Goal: Check status: Check status

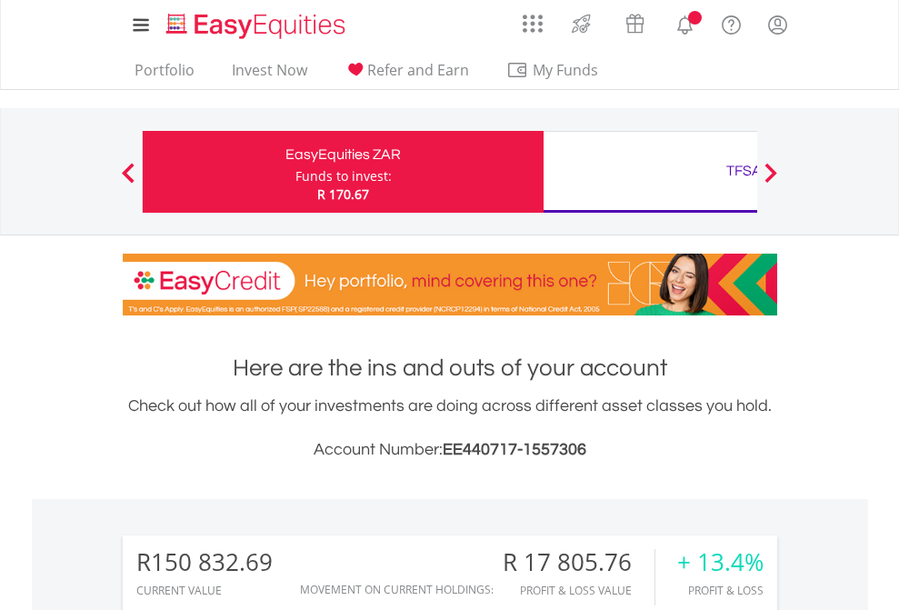
scroll to position [175, 285]
click at [295, 172] on div "Funds to invest:" at bounding box center [343, 176] width 96 height 18
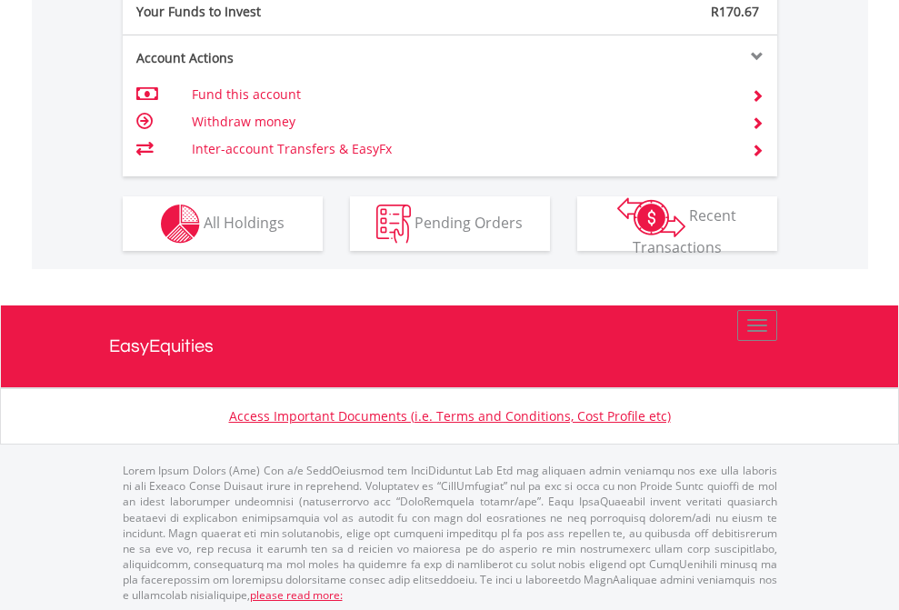
scroll to position [1815, 0]
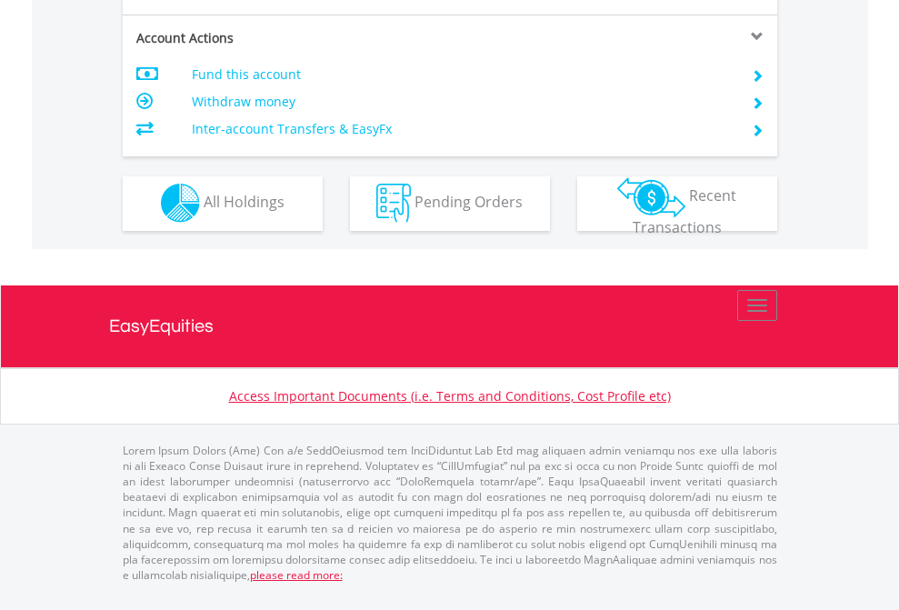
scroll to position [1700, 0]
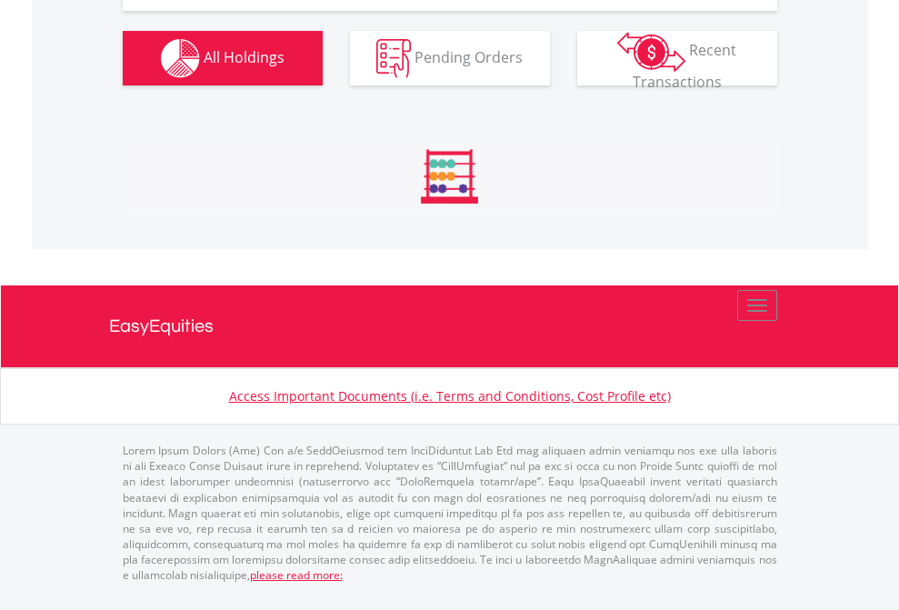
scroll to position [2131, 0]
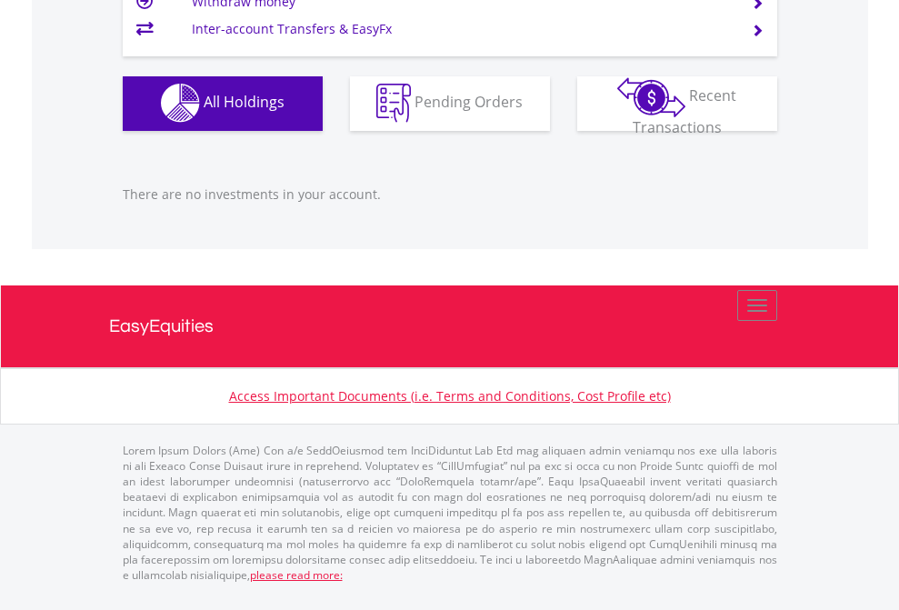
scroll to position [175, 285]
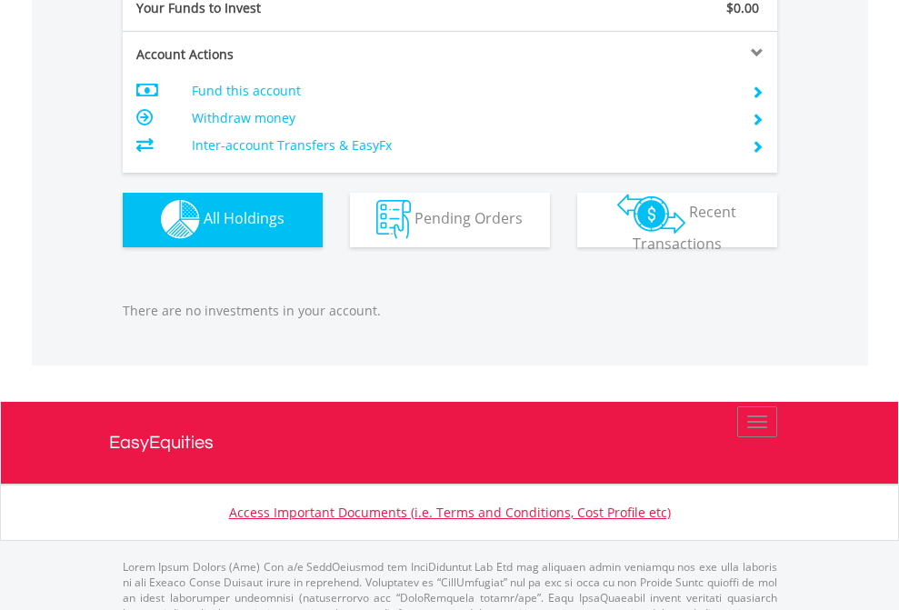
scroll to position [1800, 0]
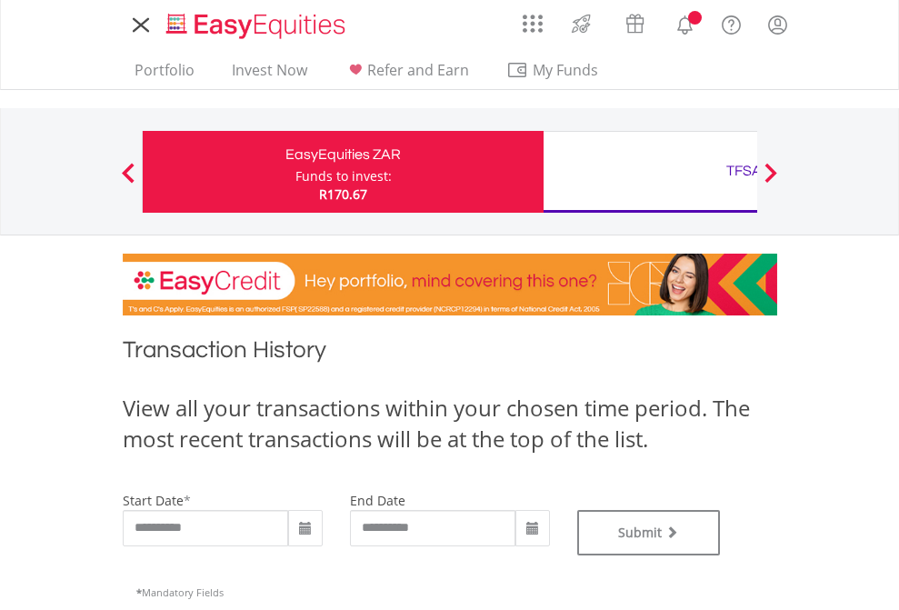
type input "**********"
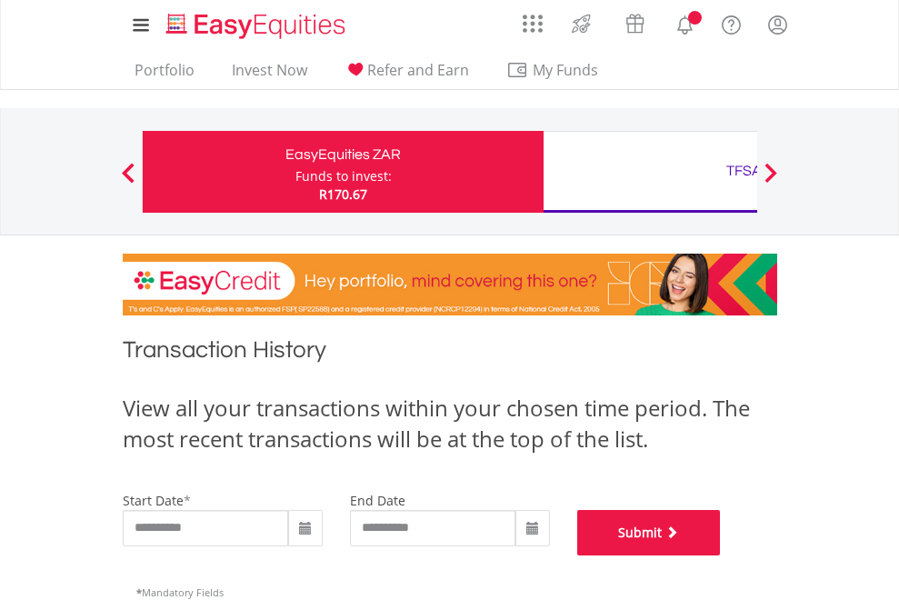
click at [721, 555] on button "Submit" at bounding box center [649, 532] width 144 height 45
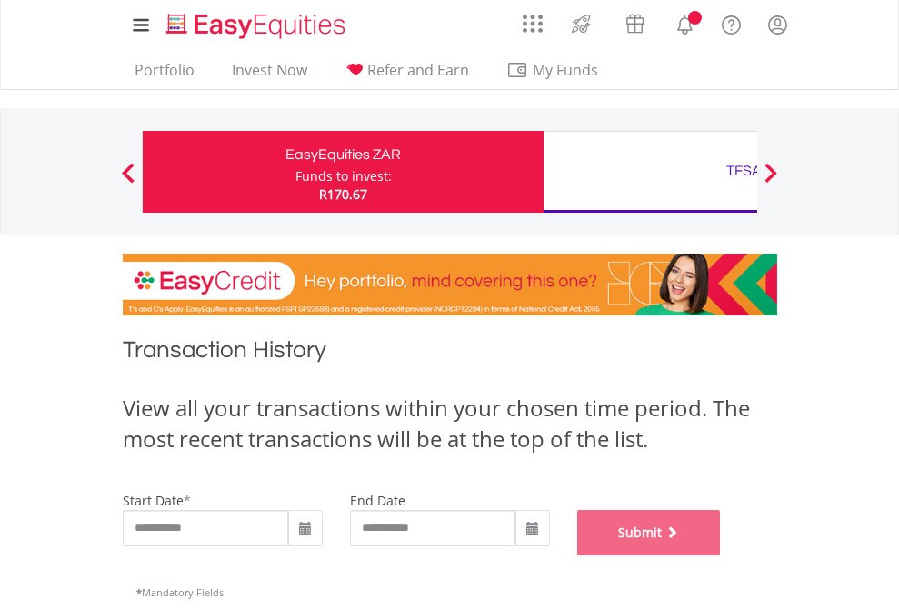
scroll to position [737, 0]
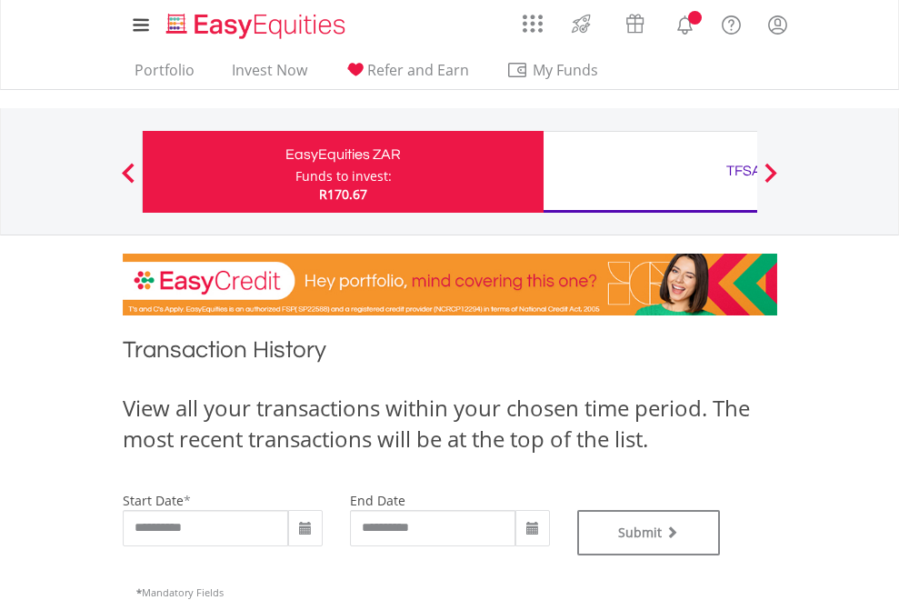
click at [650, 172] on div "TFSA" at bounding box center [744, 170] width 379 height 25
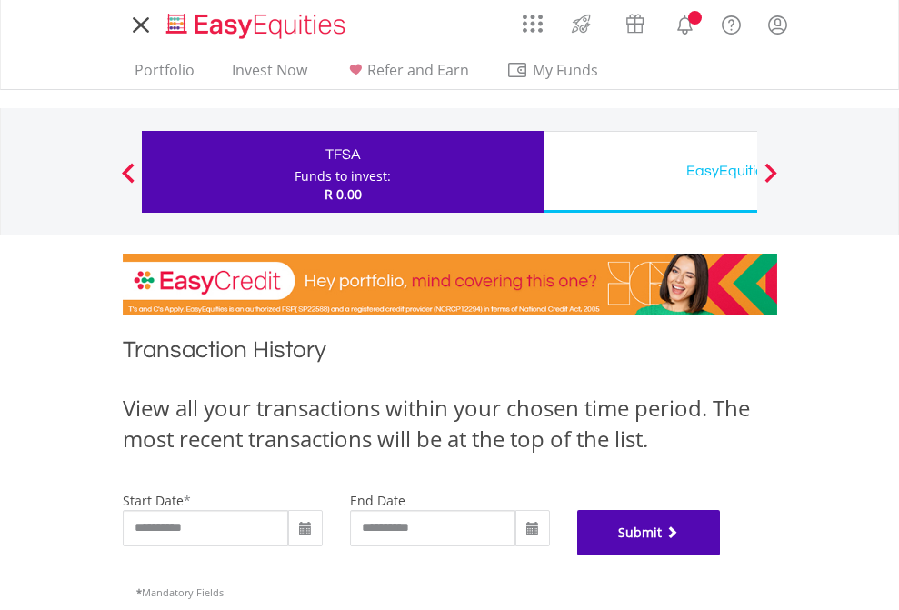
click at [721, 555] on button "Submit" at bounding box center [649, 532] width 144 height 45
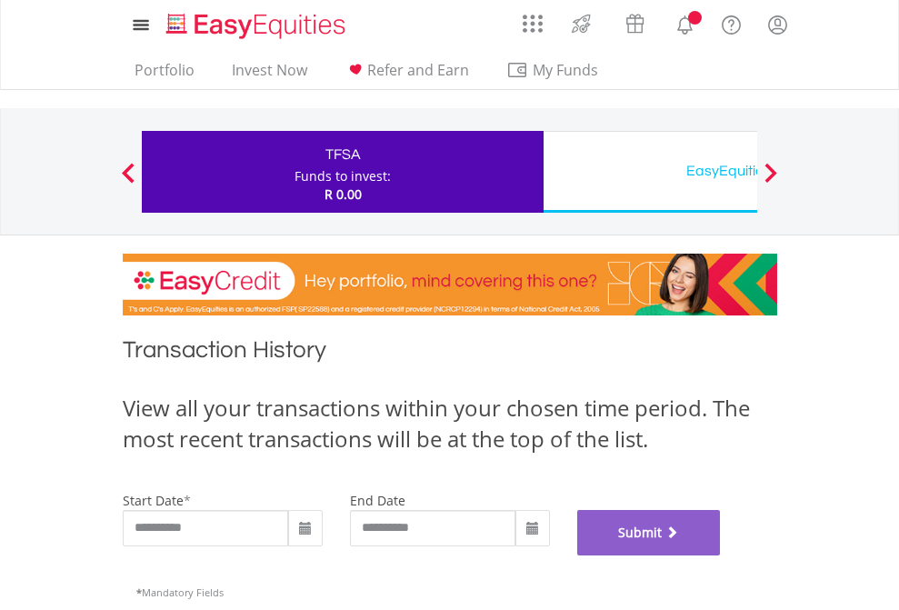
scroll to position [737, 0]
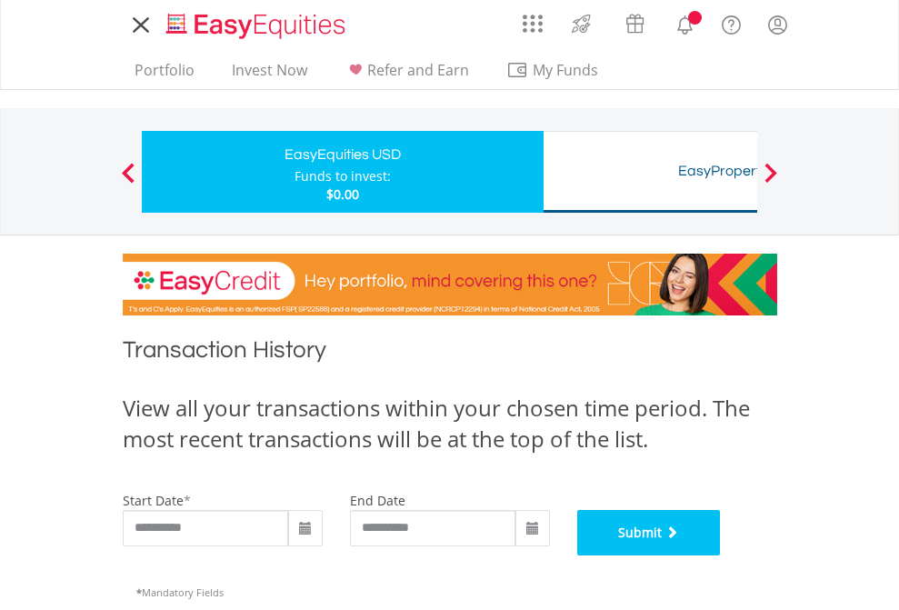
click at [721, 555] on button "Submit" at bounding box center [649, 532] width 144 height 45
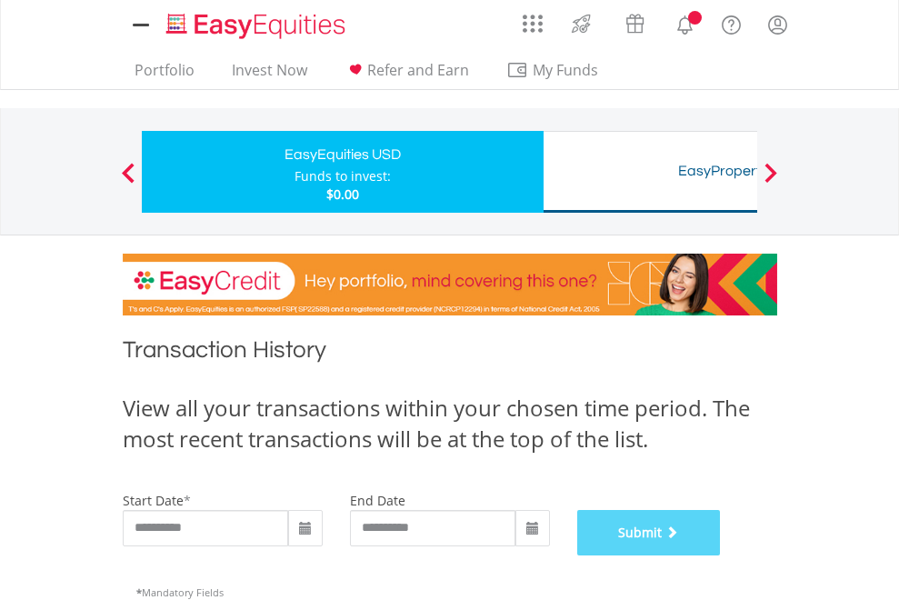
scroll to position [737, 0]
